Goal: Navigation & Orientation: Find specific page/section

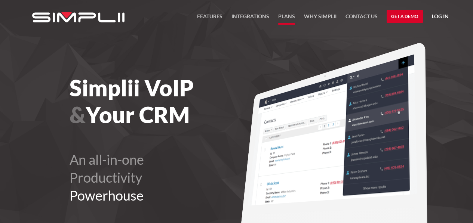
click at [289, 19] on link "Plans" at bounding box center [286, 18] width 17 height 13
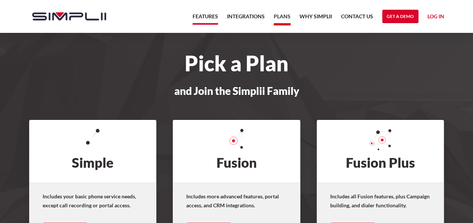
click at [205, 14] on link "Features" at bounding box center [205, 18] width 25 height 13
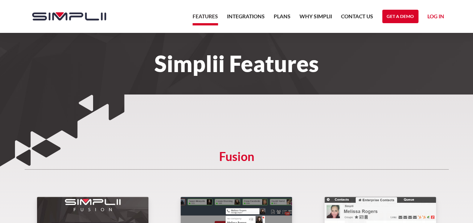
scroll to position [112, 0]
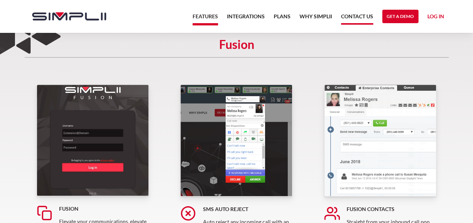
click at [370, 18] on link "Contact US" at bounding box center [357, 18] width 32 height 13
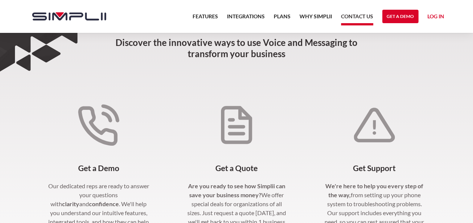
scroll to position [187, 0]
